Goal: Task Accomplishment & Management: Use online tool/utility

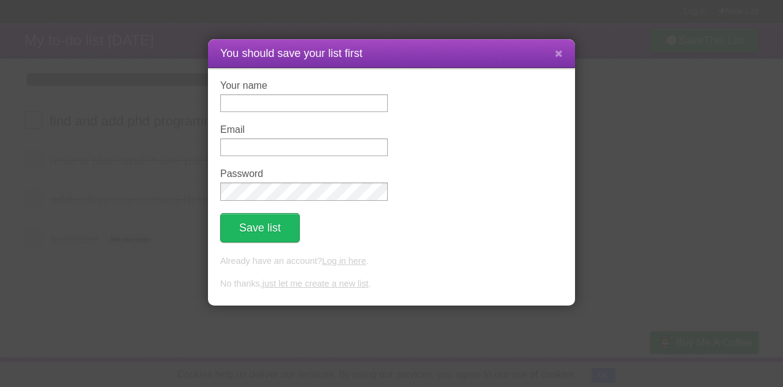
click at [298, 285] on link "just let me create a new list" at bounding box center [315, 283] width 106 height 10
